Goal: Find specific page/section: Find specific page/section

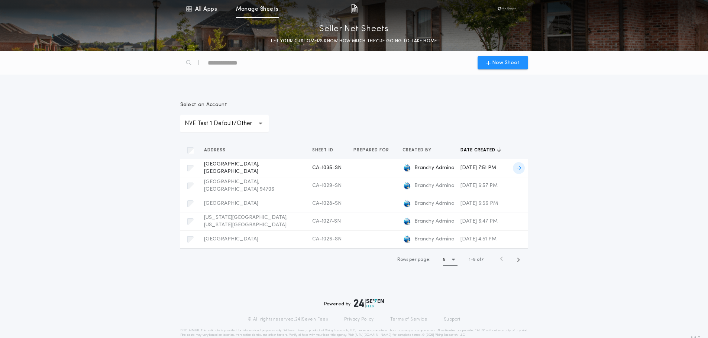
click at [276, 169] on div "[GEOGRAPHIC_DATA], [GEOGRAPHIC_DATA] CA-1035-SN Prepared for" at bounding box center [252, 168] width 96 height 15
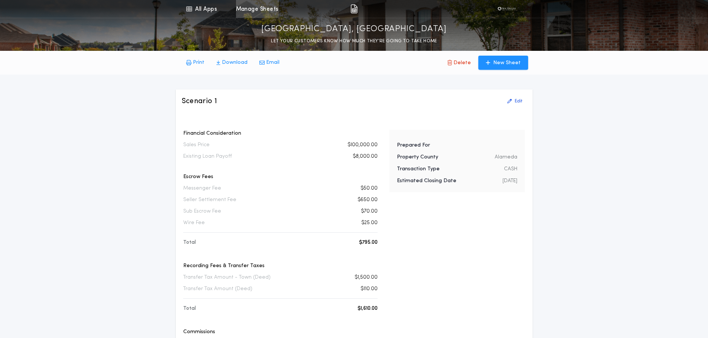
click at [268, 6] on link "Manage Sheets" at bounding box center [257, 9] width 43 height 18
